Goal: Transaction & Acquisition: Book appointment/travel/reservation

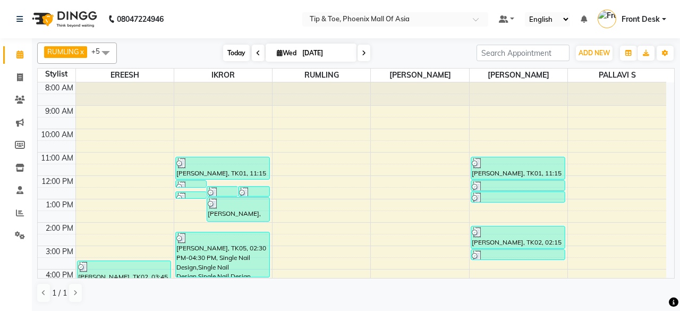
click at [232, 52] on span "Today" at bounding box center [236, 53] width 27 height 16
type input "[DATE]"
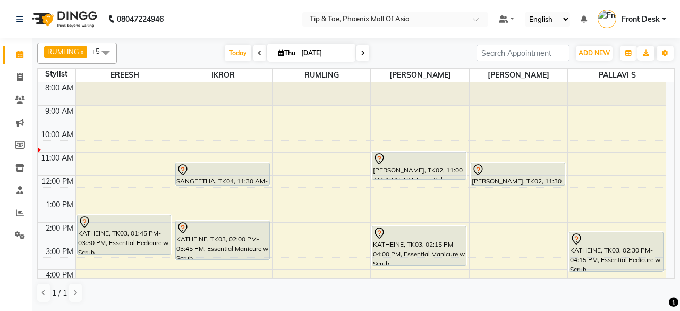
click at [362, 203] on div "8:00 AM 9:00 AM 10:00 AM 11:00 AM 12:00 PM 1:00 PM 2:00 PM 3:00 PM 4:00 PM 5:00…" at bounding box center [352, 233] width 628 height 303
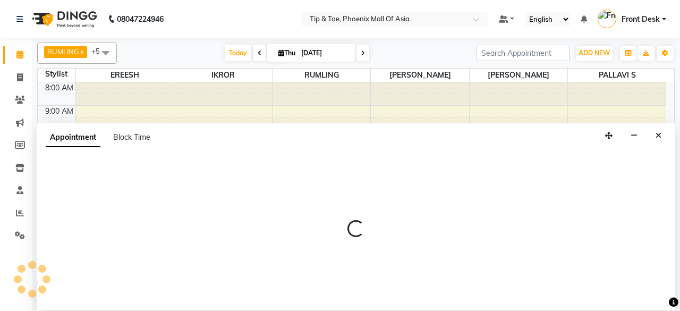
select select "66684"
select select "tentative"
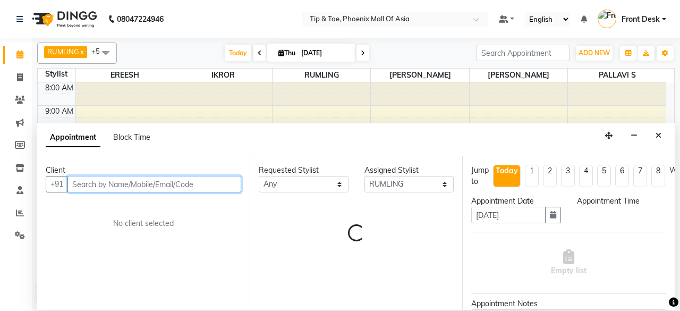
select select "780"
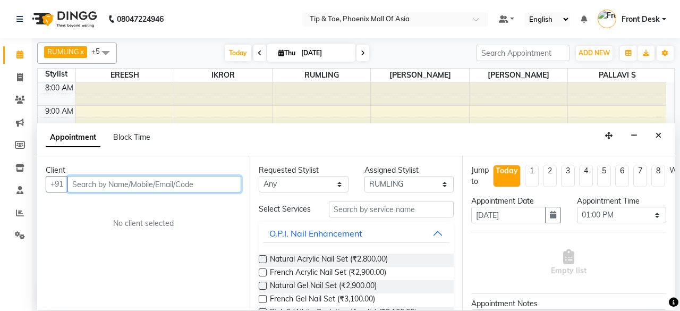
paste input "96069 53019"
click at [69, 183] on input "96069 53019" at bounding box center [132, 184] width 130 height 16
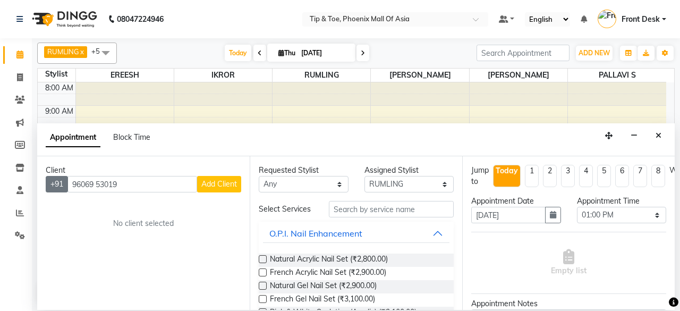
click at [59, 184] on button "+91" at bounding box center [57, 184] width 22 height 16
click at [73, 182] on input "96069 53019" at bounding box center [132, 184] width 130 height 16
click at [124, 187] on input "96069 53019" at bounding box center [132, 184] width 130 height 16
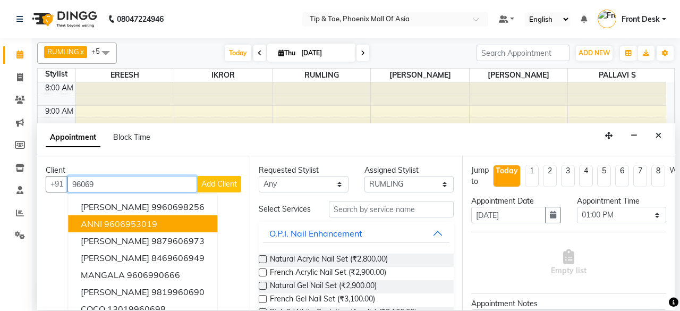
click at [150, 218] on ngb-highlight "9606953019" at bounding box center [130, 223] width 53 height 11
type input "9606953019"
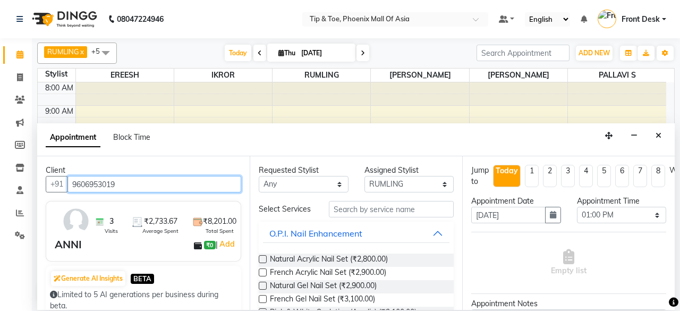
drag, startPoint x: 71, startPoint y: 182, endPoint x: 140, endPoint y: 187, distance: 69.2
click at [140, 187] on input "9606953019" at bounding box center [154, 184] width 174 height 16
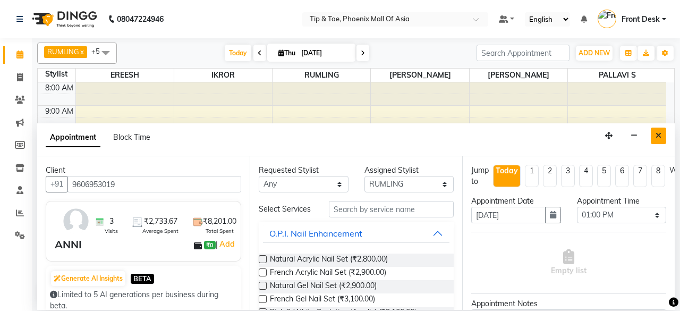
click at [661, 139] on button "Close" at bounding box center [658, 135] width 15 height 16
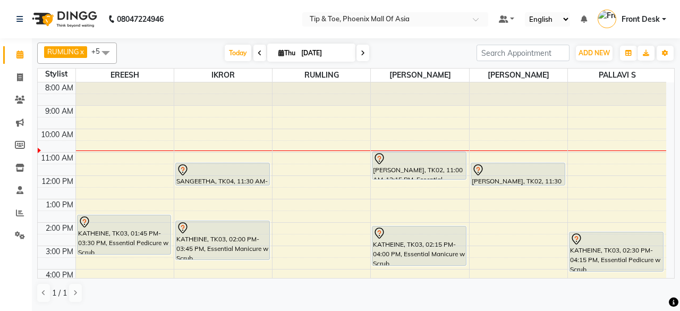
click at [363, 53] on icon at bounding box center [363, 53] width 4 height 6
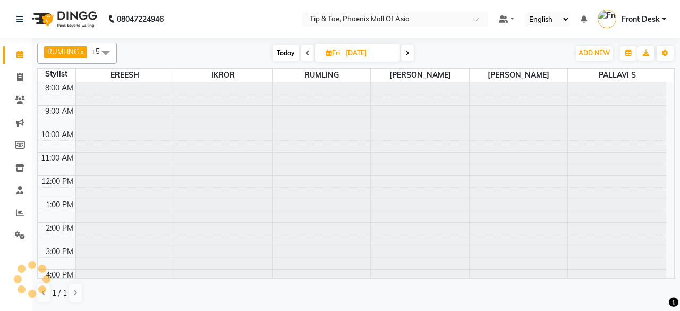
scroll to position [47, 0]
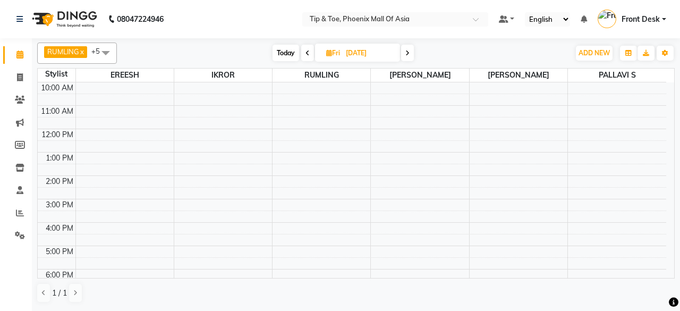
click at [409, 57] on span at bounding box center [407, 53] width 13 height 16
click at [409, 57] on span at bounding box center [409, 53] width 13 height 16
type input "[DATE]"
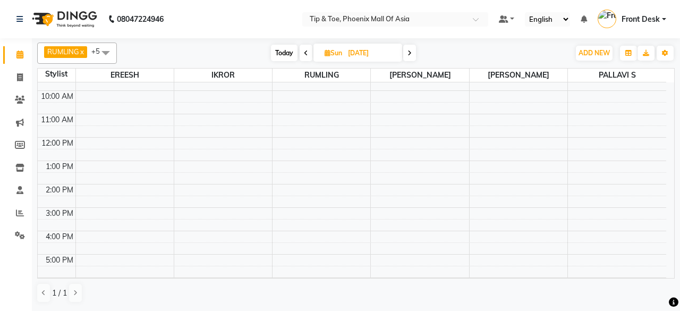
scroll to position [0, 0]
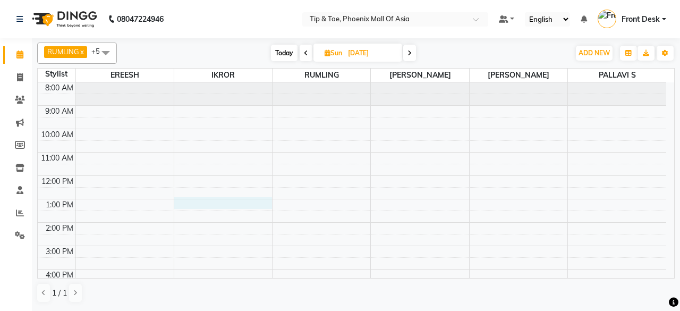
click at [236, 202] on div "8:00 AM 9:00 AM 10:00 AM 11:00 AM 12:00 PM 1:00 PM 2:00 PM 3:00 PM 4:00 PM 5:00…" at bounding box center [352, 233] width 628 height 303
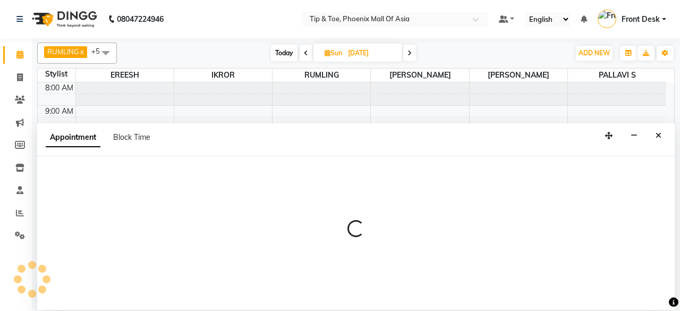
select select "43678"
select select "tentative"
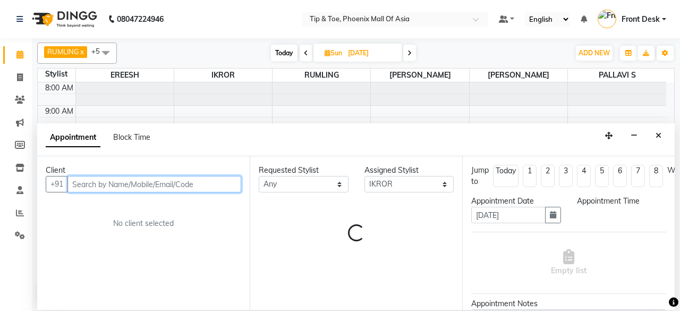
select select "780"
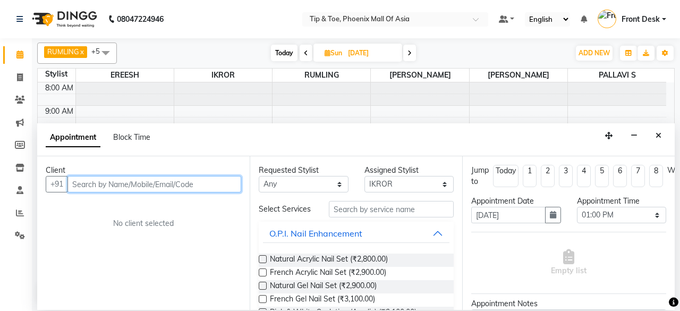
paste input "9606953019"
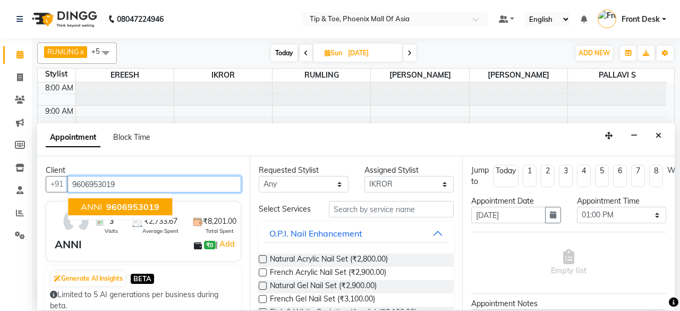
type input "9606953019"
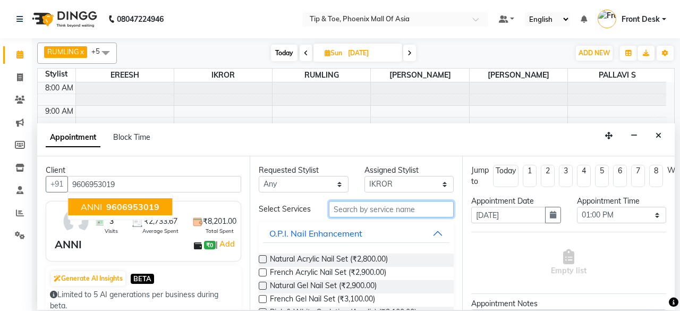
click at [359, 211] on input "text" at bounding box center [391, 209] width 125 height 16
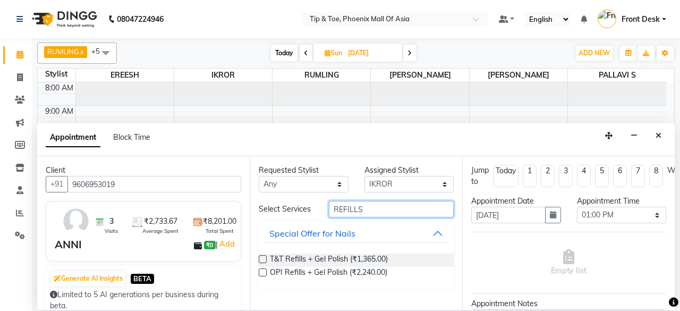
type input "REFILLS"
click at [262, 258] on label at bounding box center [263, 259] width 8 height 8
click at [262, 258] on input "checkbox" at bounding box center [262, 260] width 7 height 7
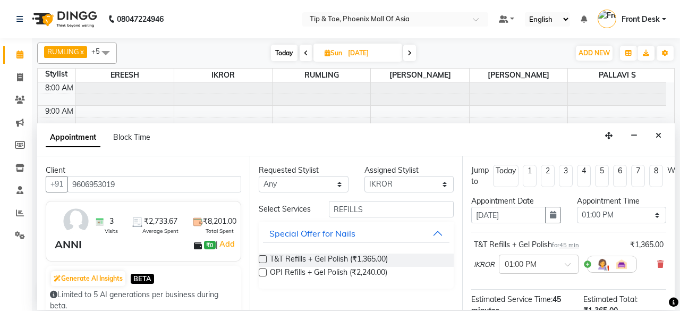
click at [262, 257] on label at bounding box center [263, 259] width 8 height 8
click at [262, 257] on input "checkbox" at bounding box center [262, 260] width 7 height 7
checkbox input "false"
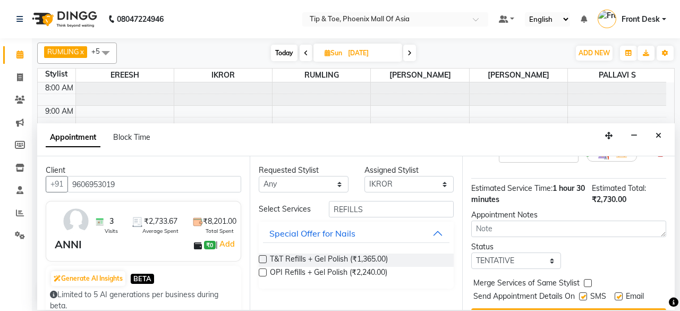
scroll to position [193, 0]
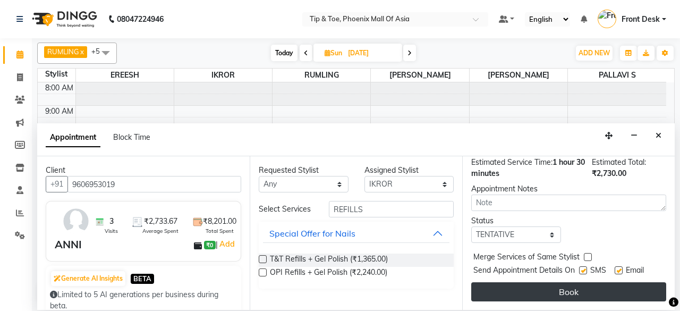
click at [553, 282] on button "Book" at bounding box center [568, 291] width 195 height 19
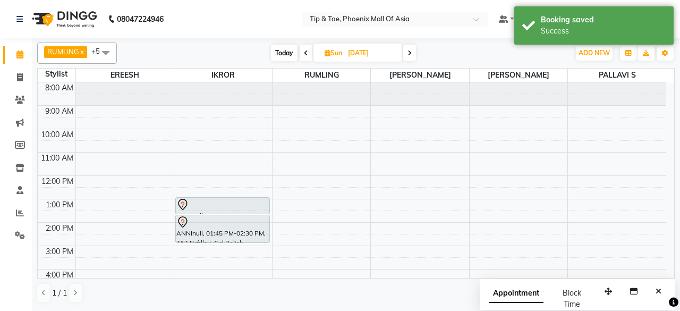
click at [255, 233] on div "ANNInull, 01:00 PM-01:45 PM, T&T Refills + Gel Polish ANNInull, 01:45 PM-02:30 …" at bounding box center [223, 233] width 98 height 303
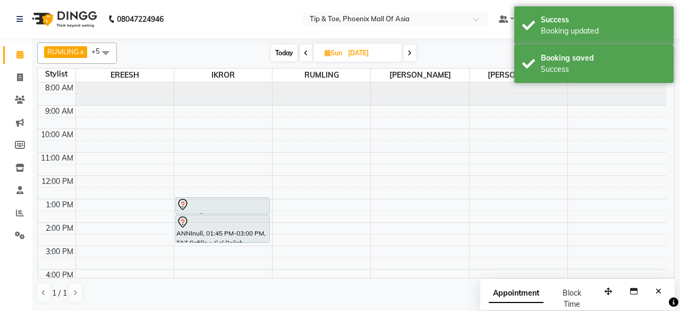
click at [285, 54] on span "Today" at bounding box center [284, 53] width 27 height 16
type input "[DATE]"
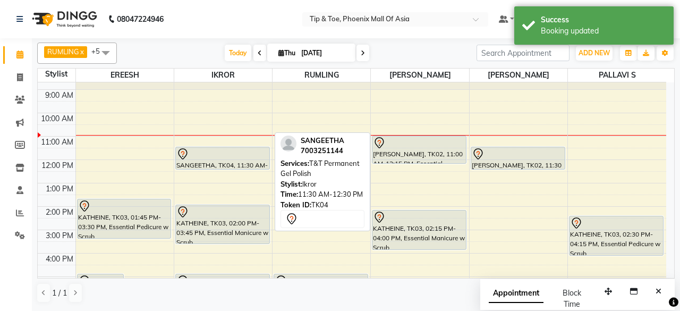
scroll to position [0, 0]
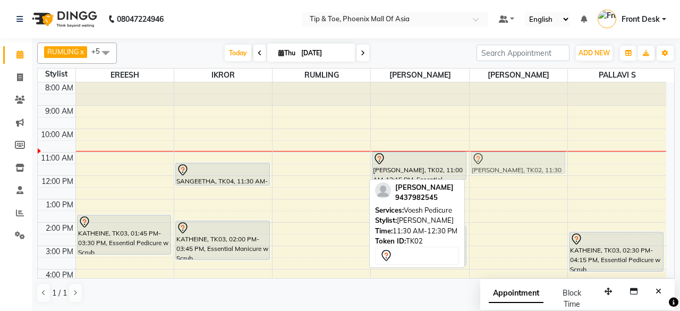
drag, startPoint x: 508, startPoint y: 167, endPoint x: 510, endPoint y: 152, distance: 14.4
click at [510, 152] on div "[PERSON_NAME], TK02, 11:30 AM-12:30 PM, Voesh Pedicure [PERSON_NAME], TK01, 05:…" at bounding box center [519, 233] width 98 height 303
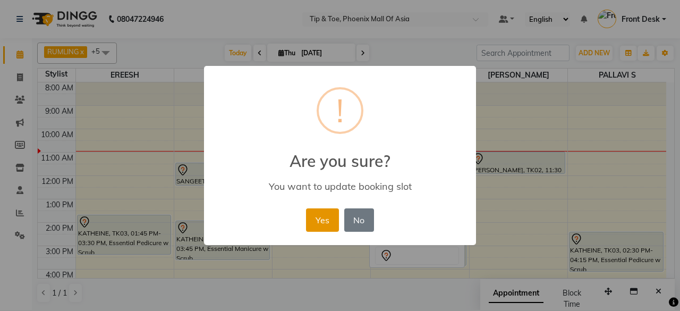
click at [319, 213] on button "Yes" at bounding box center [322, 219] width 32 height 23
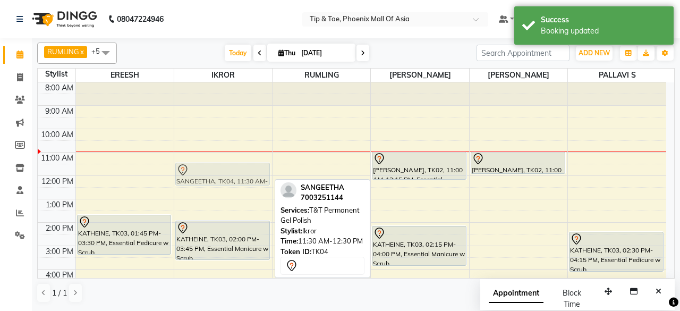
drag, startPoint x: 193, startPoint y: 172, endPoint x: 177, endPoint y: 175, distance: 16.2
click at [177, 175] on div "SANGEETHA, TK04, 11:30 AM-12:30 PM, T&T Permanent Gel Polish KATHEINE, TK03, 02…" at bounding box center [223, 233] width 98 height 303
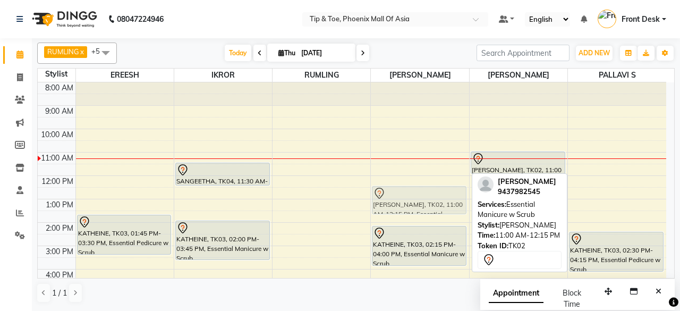
drag, startPoint x: 441, startPoint y: 170, endPoint x: 444, endPoint y: 200, distance: 30.4
click at [444, 200] on div "[PERSON_NAME], TK02, 11:00 AM-12:15 PM, Essential Manicure w Scrub KATHEINE, TK…" at bounding box center [420, 233] width 98 height 303
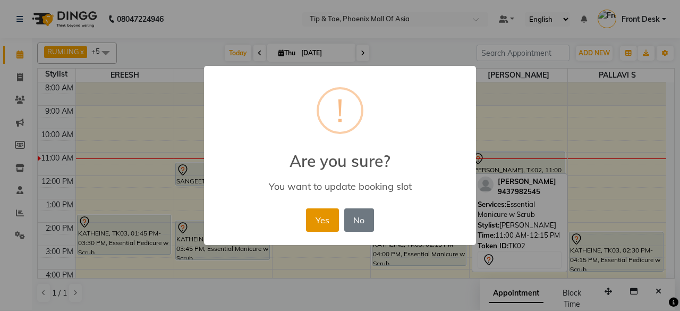
click at [325, 216] on button "Yes" at bounding box center [322, 219] width 32 height 23
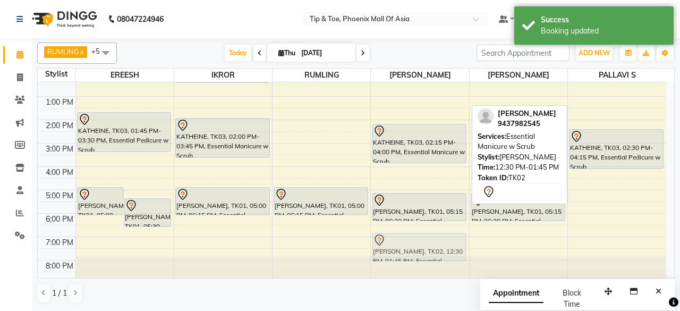
scroll to position [103, 0]
drag, startPoint x: 412, startPoint y: 99, endPoint x: 430, endPoint y: 264, distance: 165.6
click at [430, 264] on div "[PERSON_NAME], TK02, 12:30 PM-01:45 PM, Essential Manicure w Scrub KATHEINE, TK…" at bounding box center [420, 130] width 98 height 303
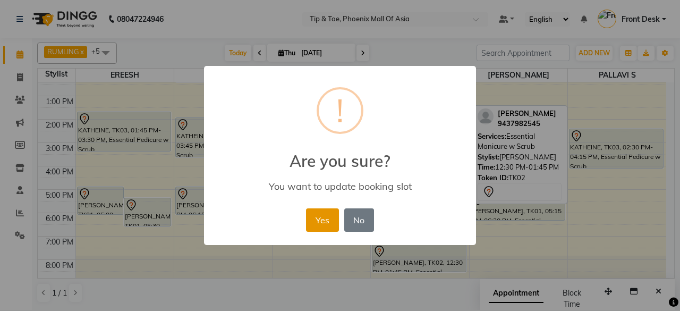
click at [320, 218] on button "Yes" at bounding box center [322, 219] width 32 height 23
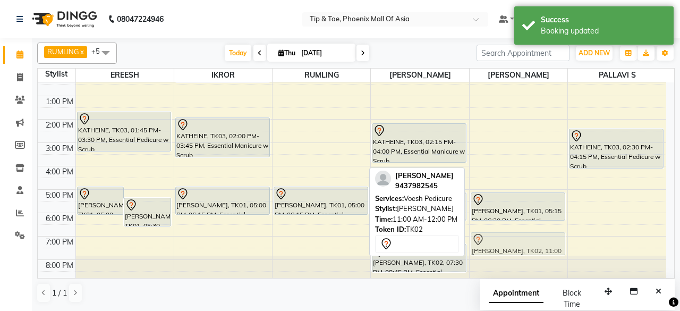
drag, startPoint x: 505, startPoint y: 168, endPoint x: 498, endPoint y: 254, distance: 86.3
click at [498, 254] on div "[PERSON_NAME], TK02, 11:00 AM-12:00 PM, Voesh Pedicure [PERSON_NAME], TK01, 05:…" at bounding box center [519, 130] width 98 height 303
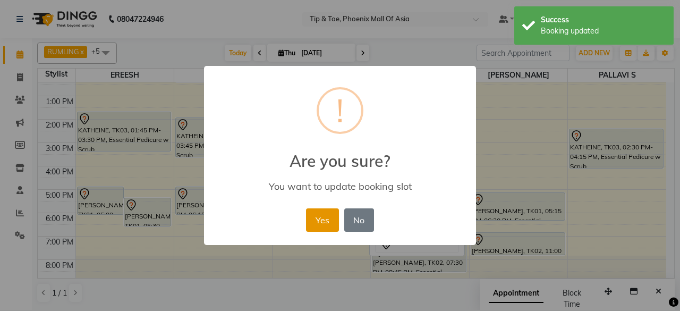
click at [326, 209] on button "Yes" at bounding box center [322, 219] width 32 height 23
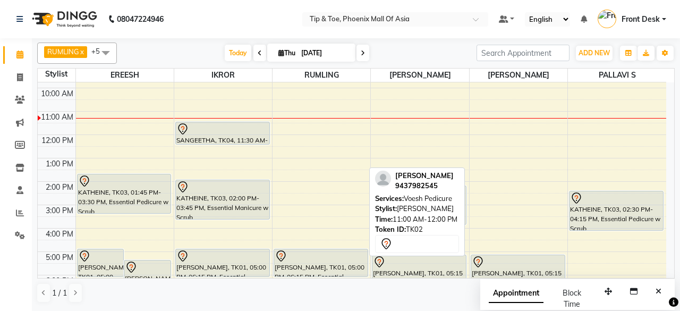
scroll to position [0, 0]
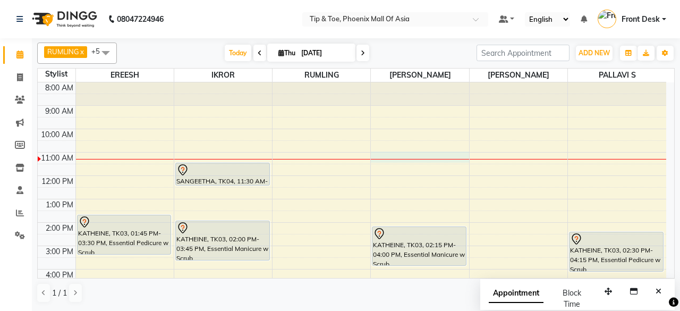
click at [428, 152] on div "8:00 AM 9:00 AM 10:00 AM 11:00 AM 12:00 PM 1:00 PM 2:00 PM 3:00 PM 4:00 PM 5:00…" at bounding box center [352, 233] width 628 height 303
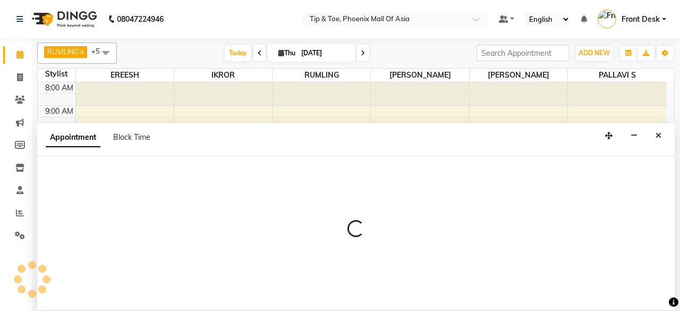
select select "38823"
select select "tentative"
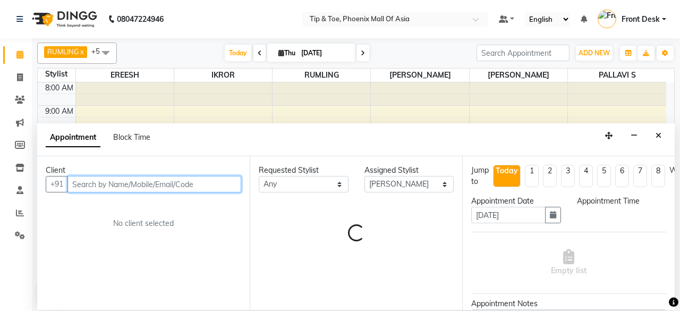
select select "660"
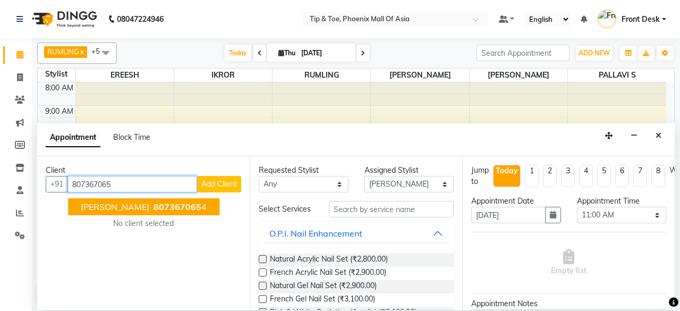
click at [122, 199] on button "[PERSON_NAME] 807367065 4" at bounding box center [143, 206] width 151 height 17
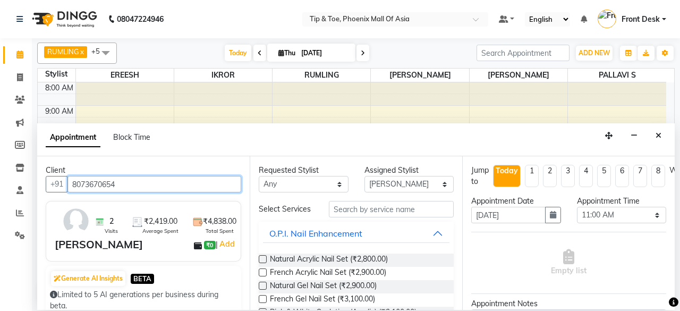
type input "8073670654"
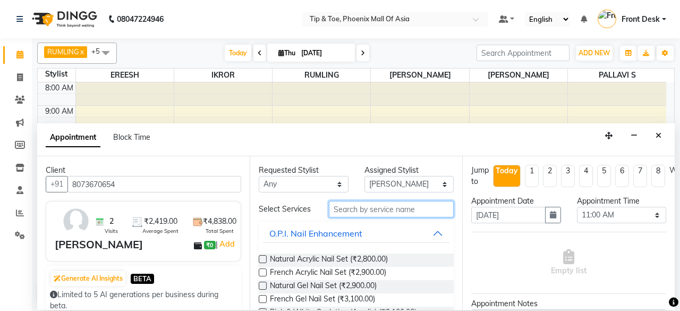
click at [388, 210] on input "text" at bounding box center [391, 209] width 125 height 16
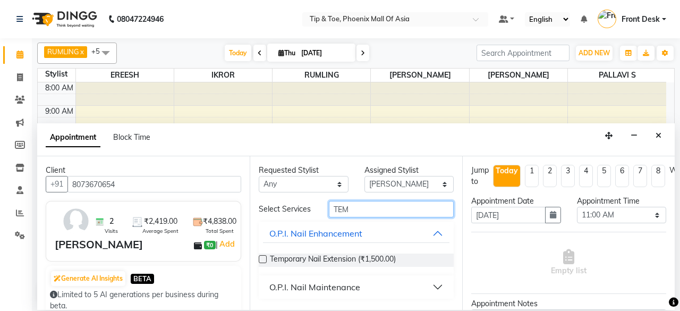
type input "TEM"
click at [261, 257] on label at bounding box center [263, 259] width 8 height 8
click at [261, 257] on input "checkbox" at bounding box center [262, 260] width 7 height 7
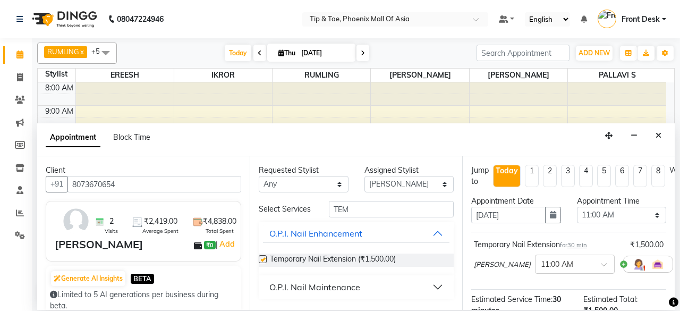
checkbox input "false"
click at [368, 212] on input "TEM" at bounding box center [391, 209] width 125 height 16
type input "T"
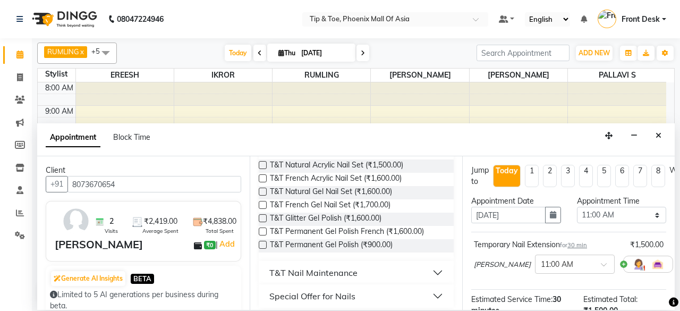
scroll to position [126, 0]
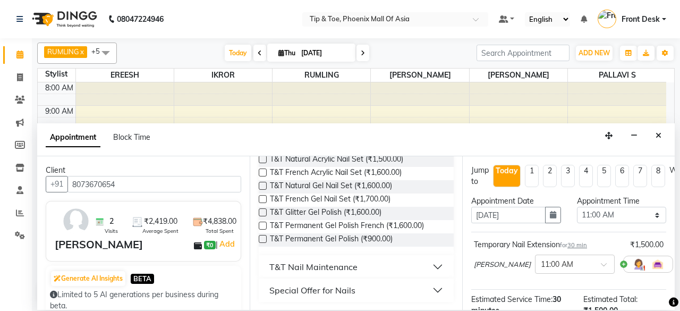
type input "T&T"
click at [260, 237] on label at bounding box center [263, 239] width 8 height 8
click at [260, 237] on input "checkbox" at bounding box center [262, 239] width 7 height 7
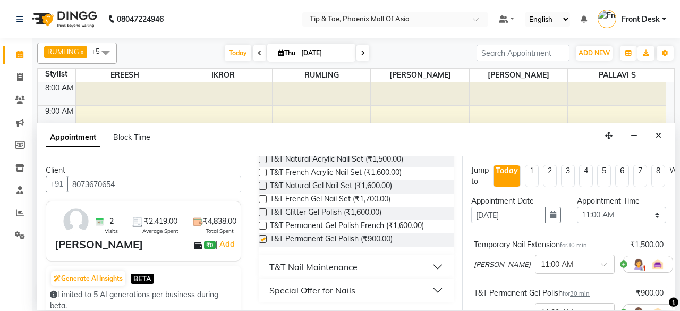
checkbox input "false"
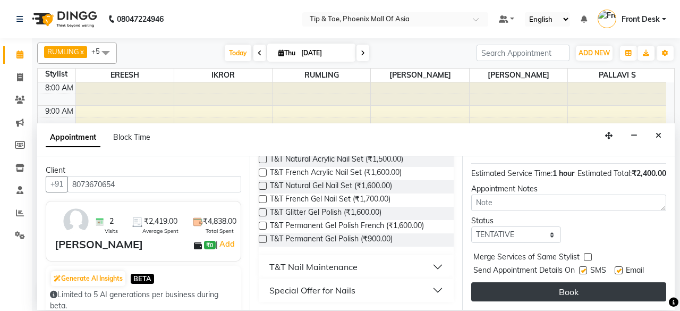
click at [636, 283] on button "Book" at bounding box center [568, 291] width 195 height 19
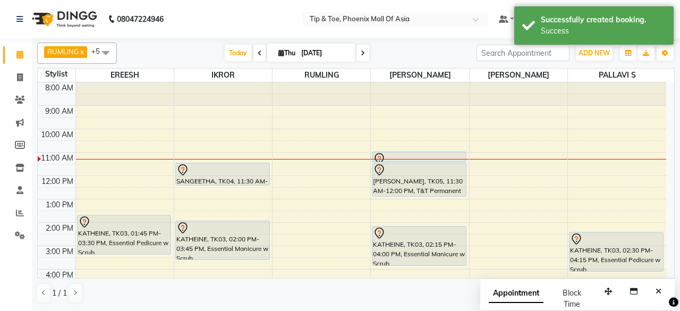
drag, startPoint x: 411, startPoint y: 173, endPoint x: 414, endPoint y: 177, distance: 5.7
click at [416, 186] on div "[PERSON_NAME], TK05, 11:00 AM-11:30 AM, Temporary Nail Extension [PERSON_NAME],…" at bounding box center [420, 233] width 98 height 303
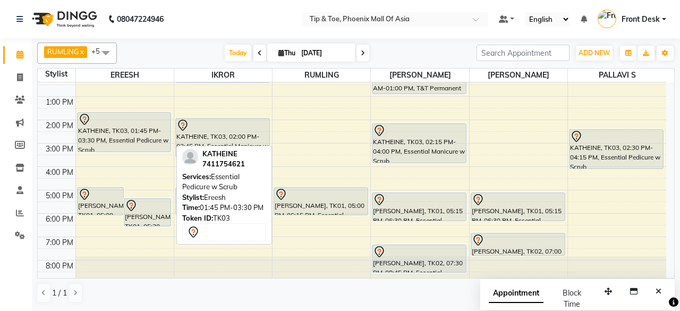
scroll to position [0, 0]
